Goal: Information Seeking & Learning: Learn about a topic

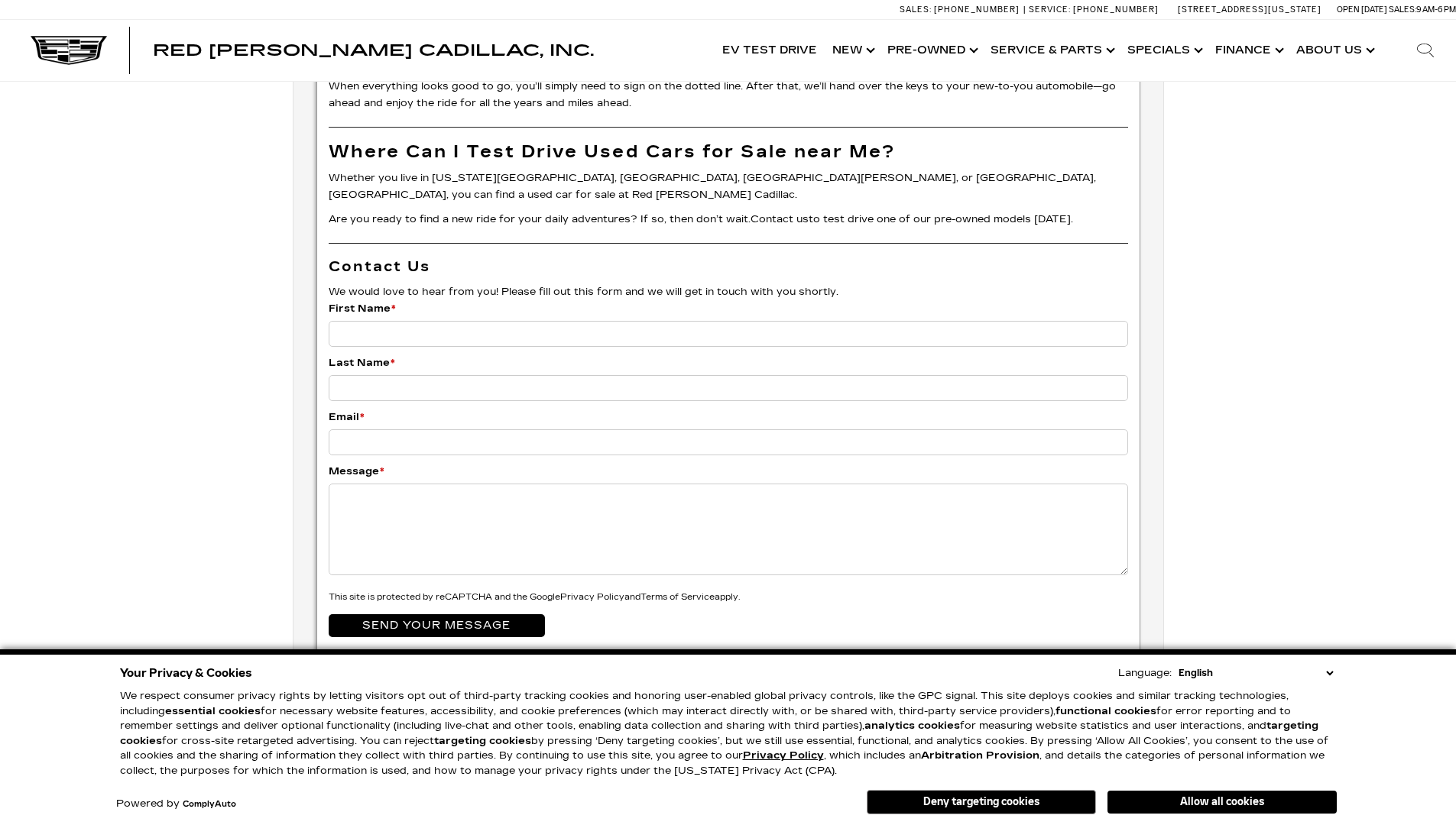
scroll to position [3997, 0]
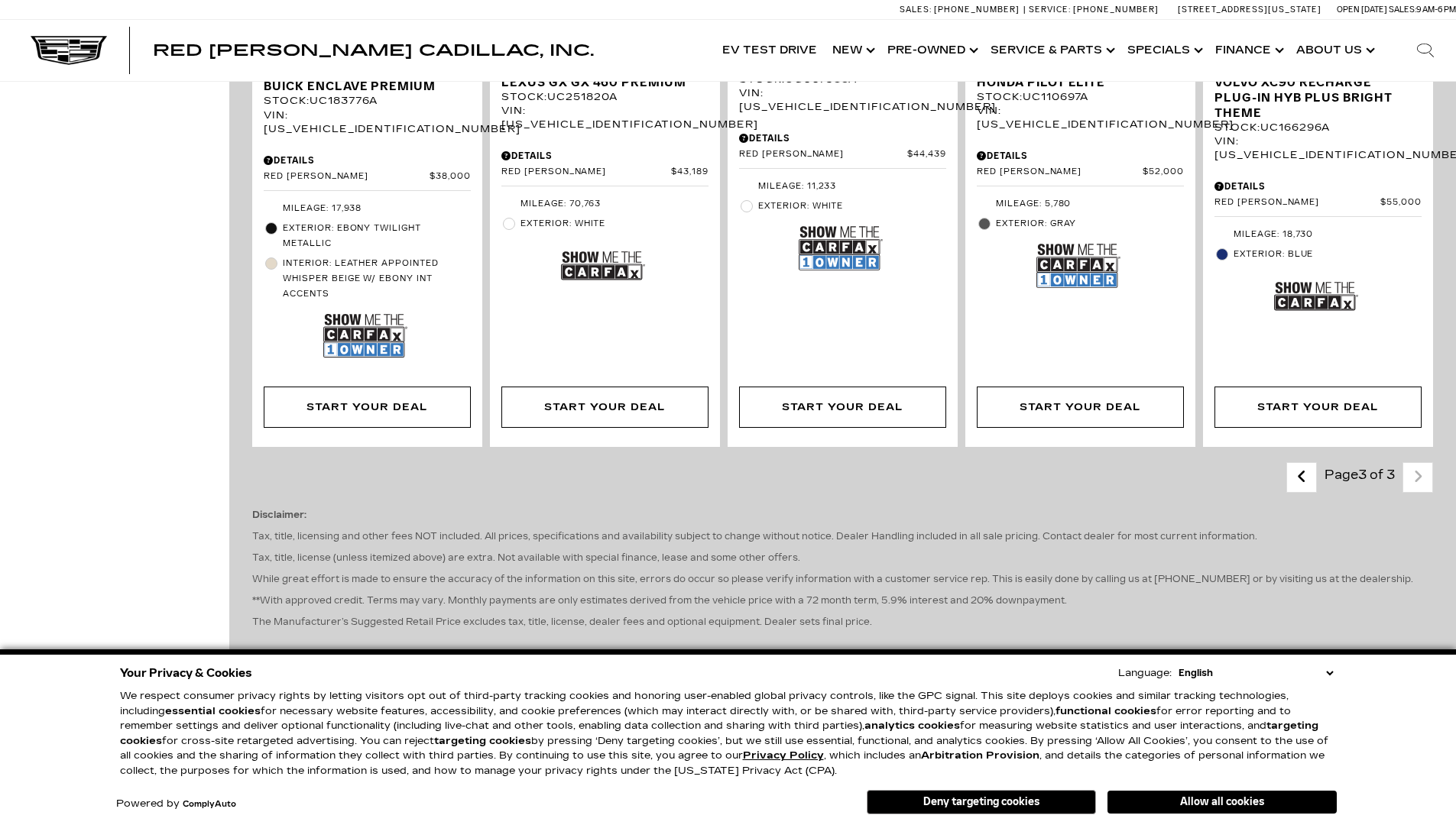
scroll to position [0, 2]
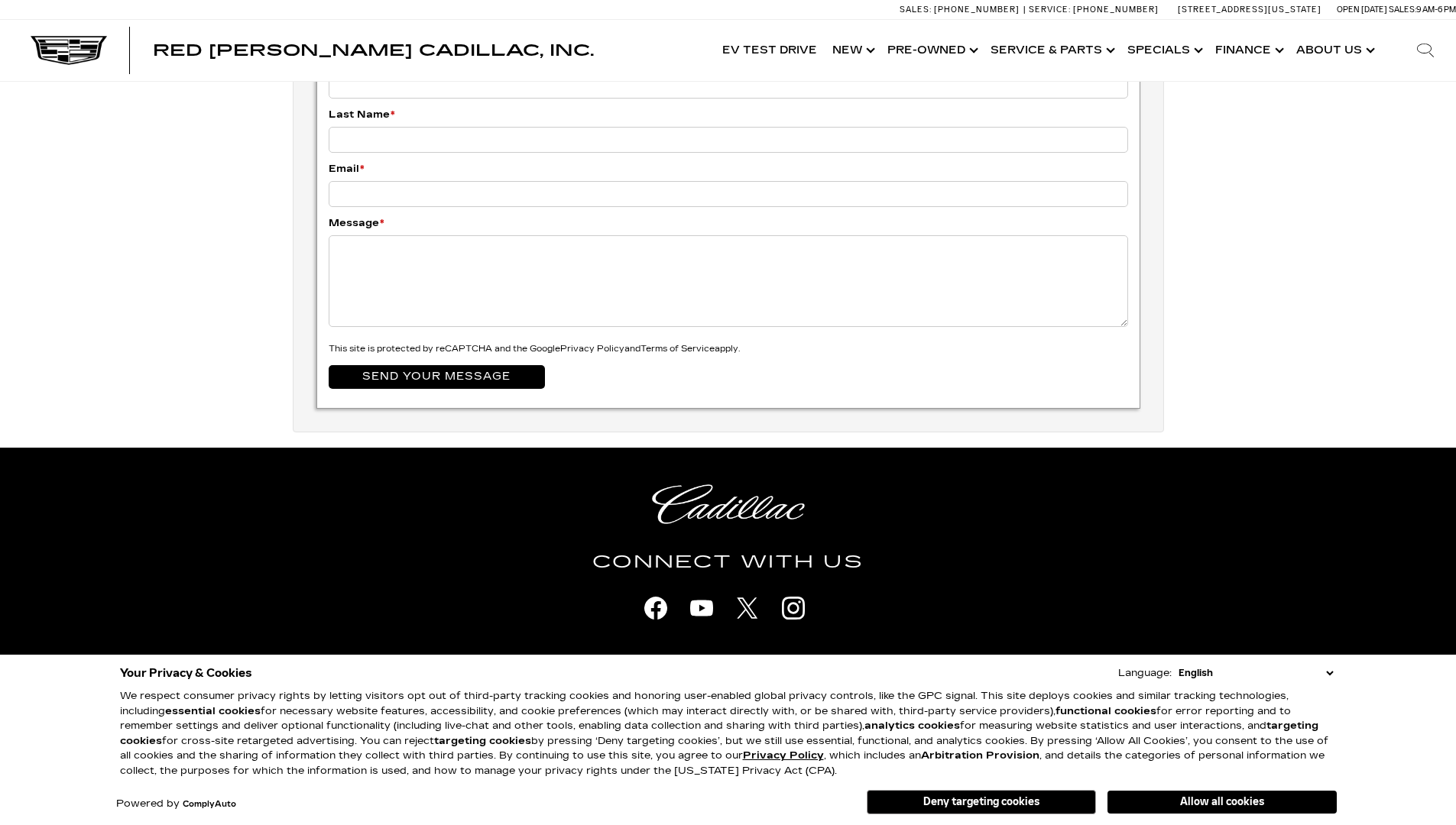
scroll to position [3143, 0]
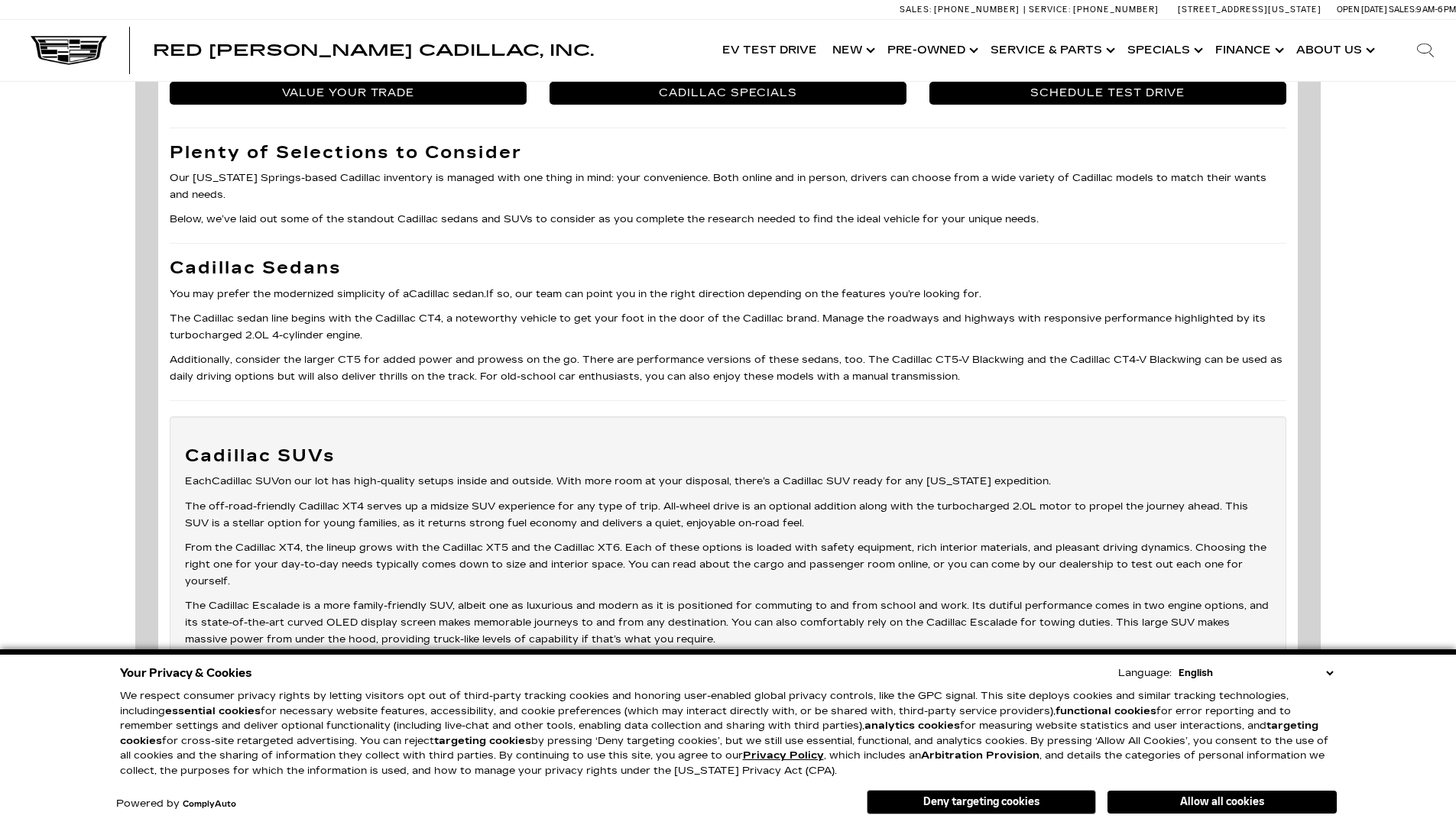
scroll to position [0, 2]
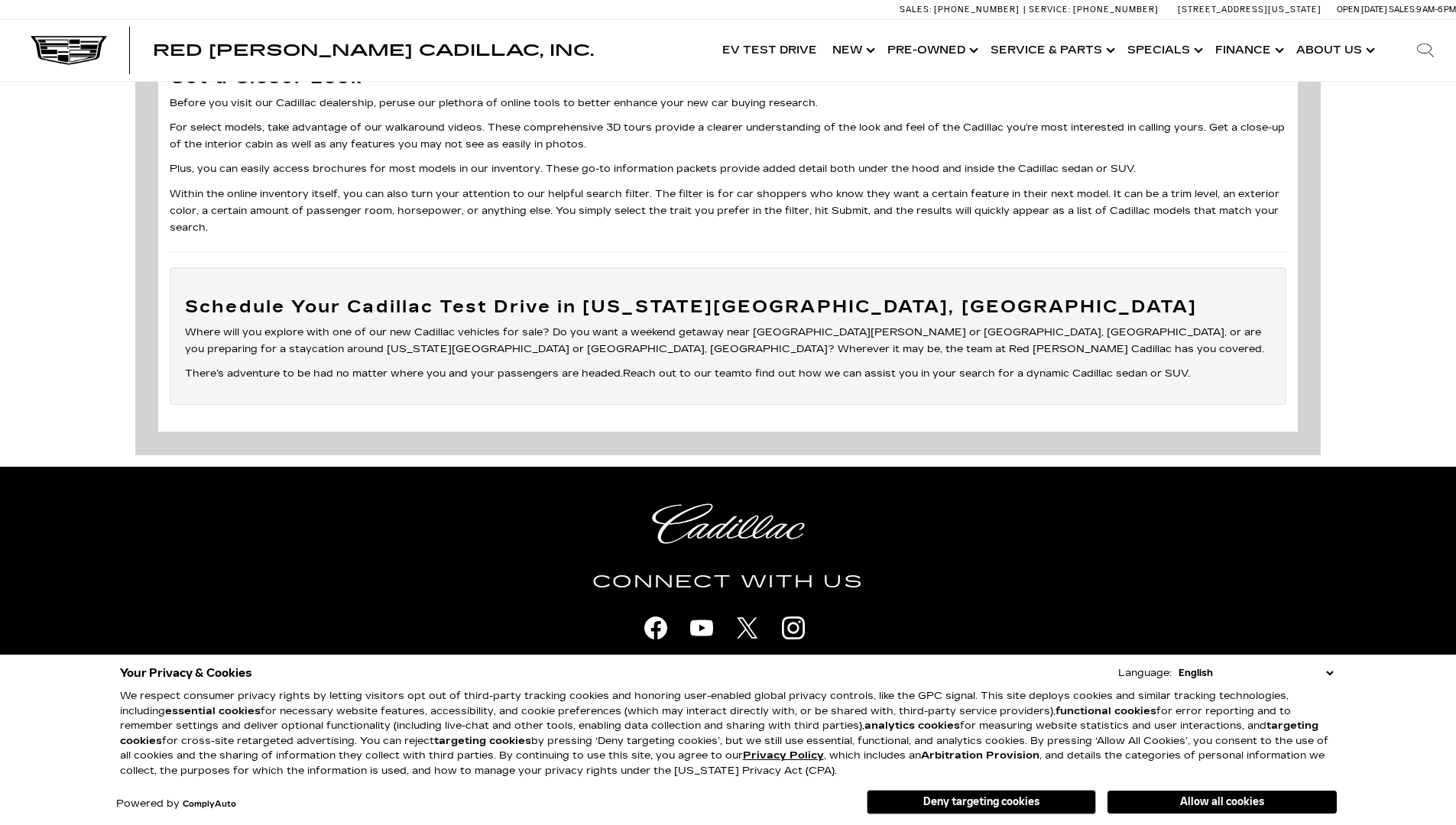
scroll to position [3383, 0]
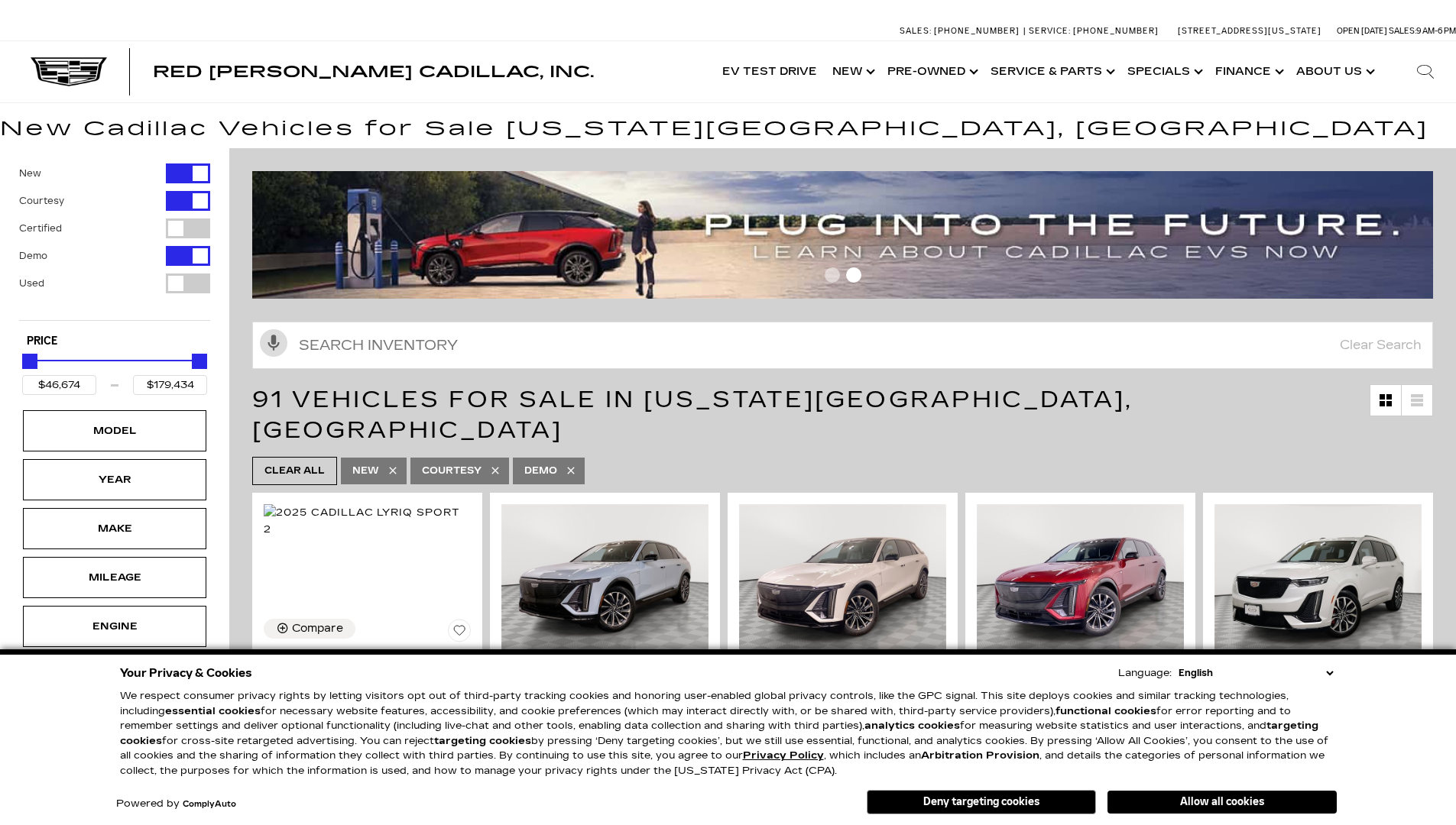
scroll to position [3285, 0]
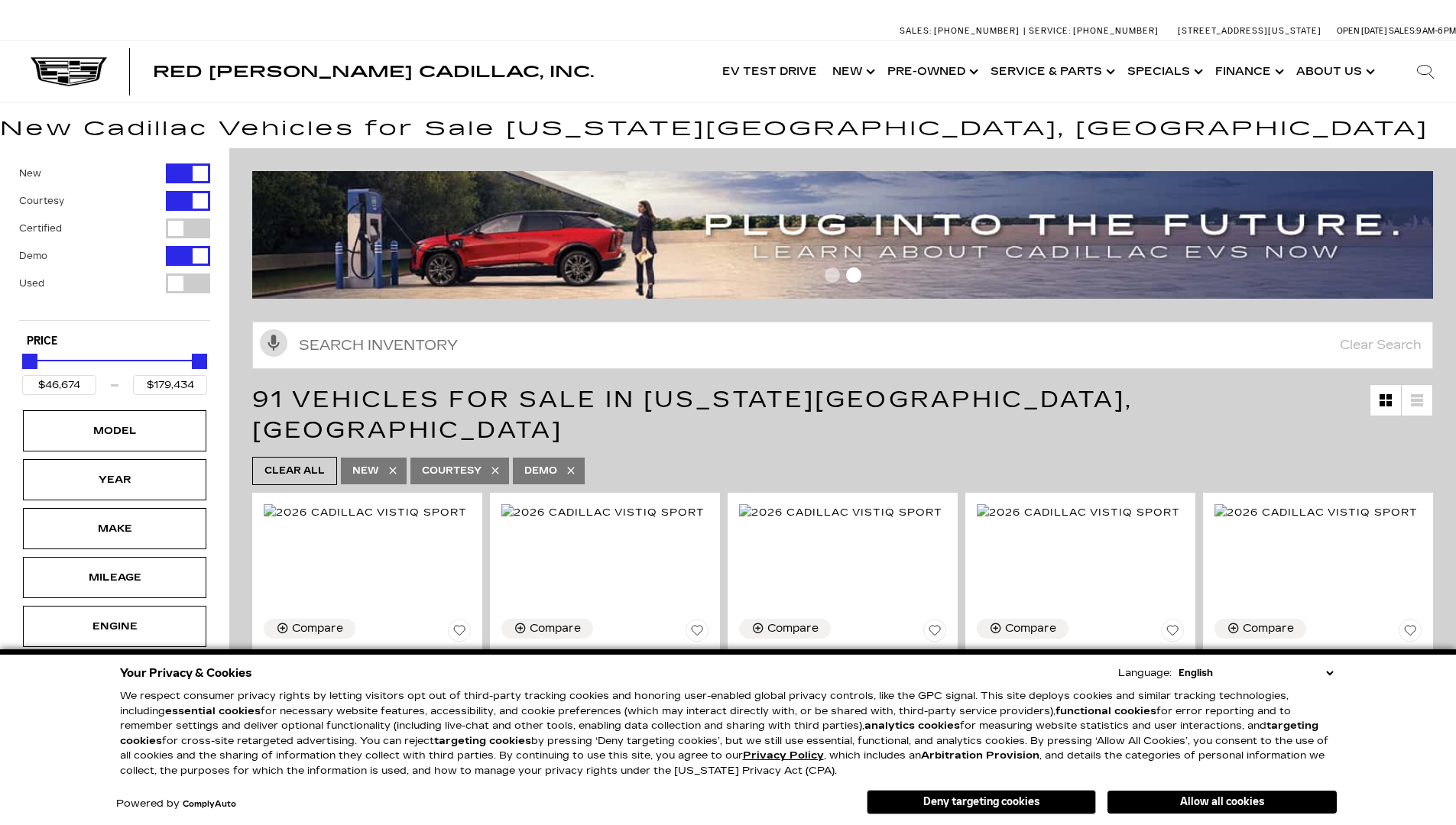
scroll to position [3036, 0]
